Goal: Transaction & Acquisition: Purchase product/service

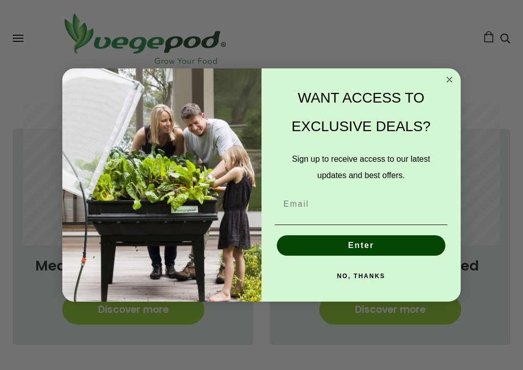
scroll to position [0, 163]
click at [444, 78] on circle "Close dialog" at bounding box center [449, 80] width 12 height 12
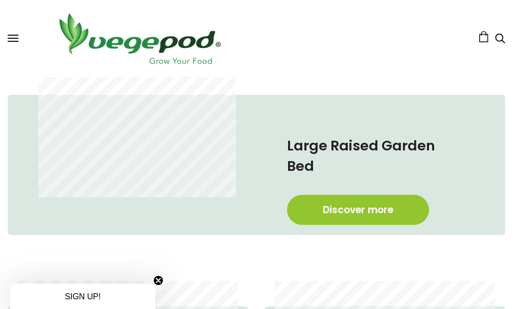
scroll to position [445, 5]
click at [338, 204] on link "Discover more" at bounding box center [358, 210] width 142 height 30
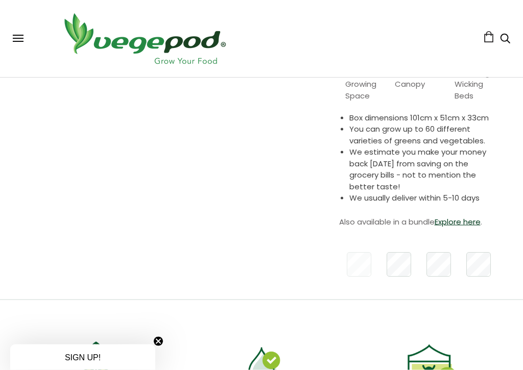
scroll to position [284, 0]
click at [458, 224] on link "Explore here" at bounding box center [457, 221] width 46 height 11
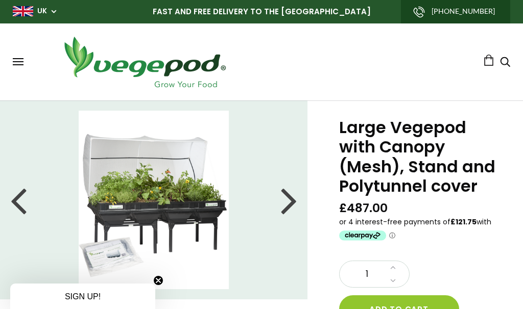
click at [13, 13] on img at bounding box center [23, 11] width 20 height 10
